Goal: Task Accomplishment & Management: Manage account settings

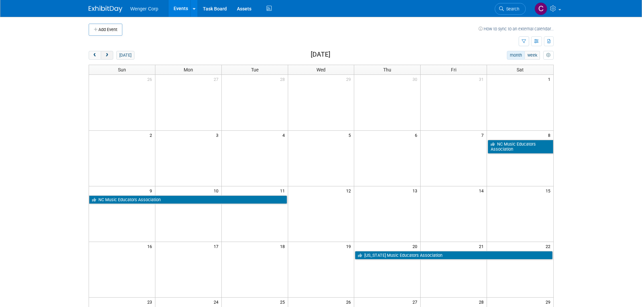
click at [107, 54] on span "next" at bounding box center [106, 55] width 5 height 4
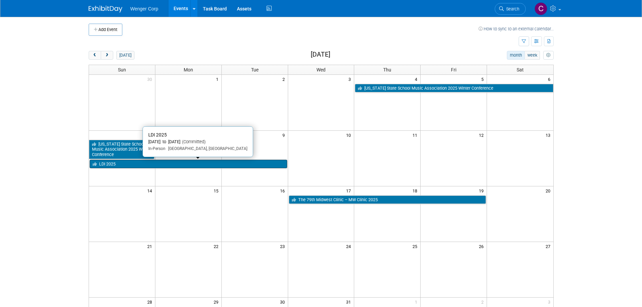
click at [179, 164] on link "LDI 2025" at bounding box center [189, 164] width 198 height 9
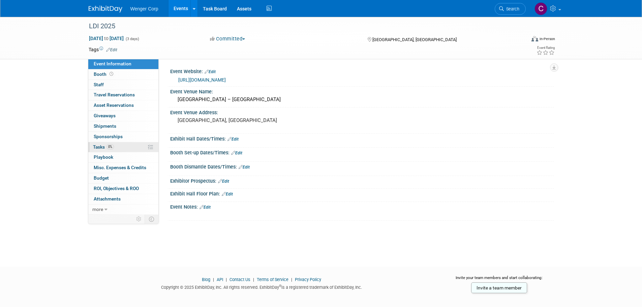
click at [98, 148] on span "Tasks 0%" at bounding box center [103, 146] width 21 height 5
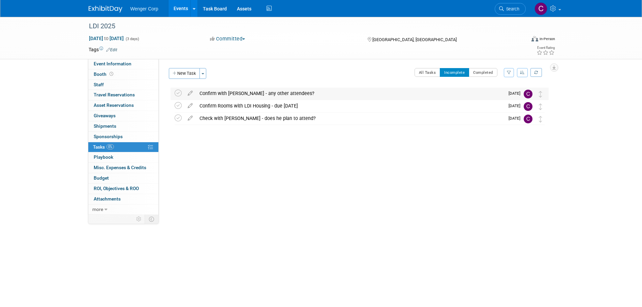
click at [237, 92] on div "Confirm with [PERSON_NAME] - any other attendees?" at bounding box center [350, 93] width 308 height 11
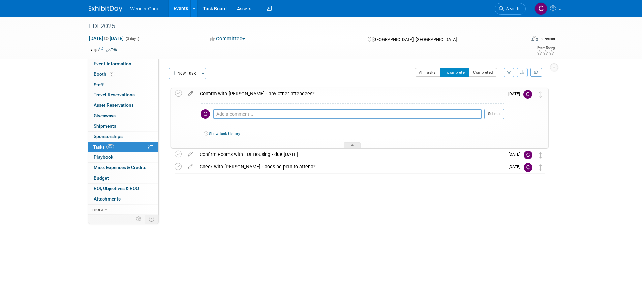
click at [237, 92] on div "Confirm with [PERSON_NAME] - any other attendees?" at bounding box center [351, 93] width 308 height 11
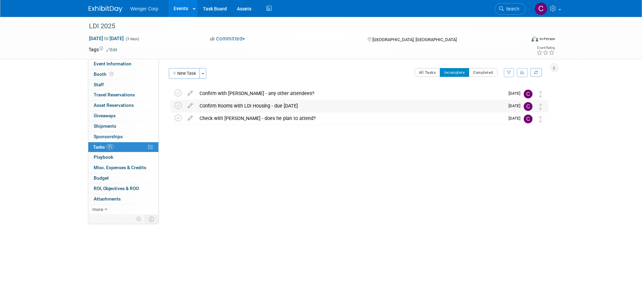
click at [235, 104] on div "Confirm Rooms with LDI Housing - due [DATE]" at bounding box center [350, 105] width 308 height 11
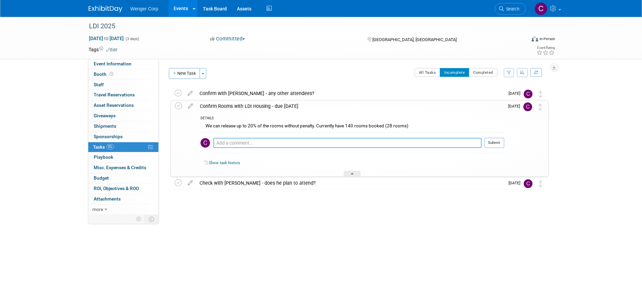
click at [224, 143] on textarea at bounding box center [347, 143] width 268 height 10
type textarea "[PERSON_NAME] is planning a meeting in early October."
click at [300, 217] on div "LDI 2025 [DATE] to [DATE] (3 days) [DATE] to [DATE] Committed Committed Conside…" at bounding box center [321, 136] width 642 height 238
click at [499, 144] on button "Submit" at bounding box center [494, 143] width 20 height 10
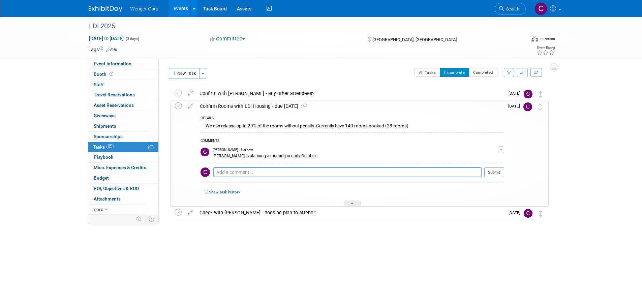
click at [604, 146] on div "LDI 2025 [DATE] to [DATE] (3 days) [DATE] to [DATE] Committed Committed Conside…" at bounding box center [321, 139] width 642 height 244
